Goal: Task Accomplishment & Management: Complete application form

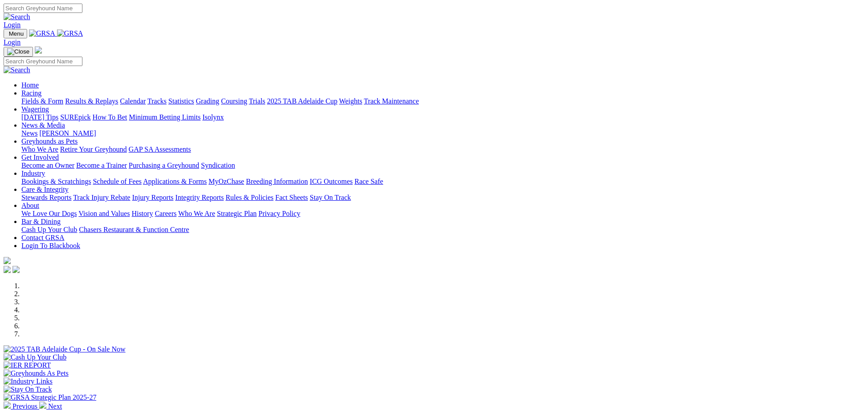
click at [146, 97] on link "Calendar" at bounding box center [133, 101] width 26 height 8
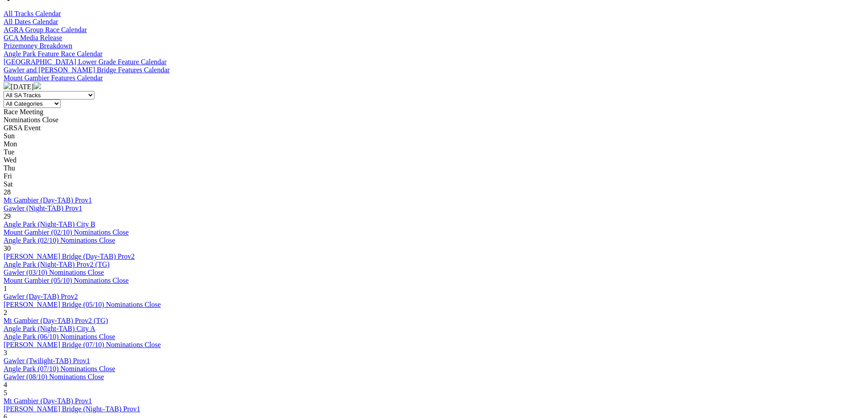
scroll to position [313, 0]
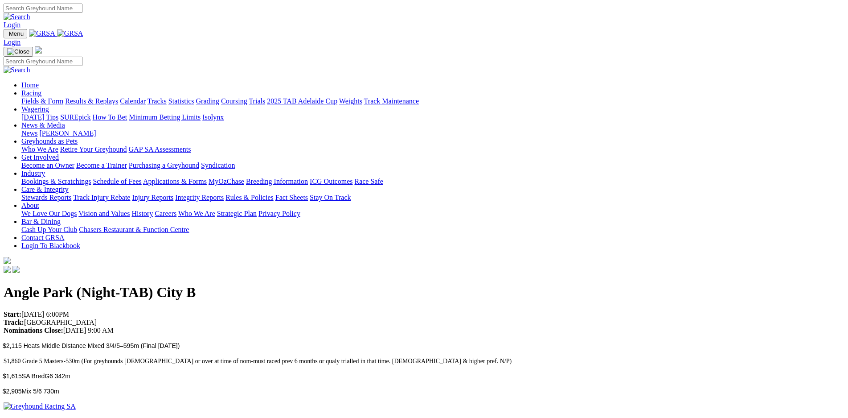
click at [45, 169] on link "Industry" at bounding box center [33, 173] width 24 height 8
click at [91, 177] on link "Bookings & Scratchings" at bounding box center [56, 181] width 70 height 8
